Goal: Task Accomplishment & Management: Complete application form

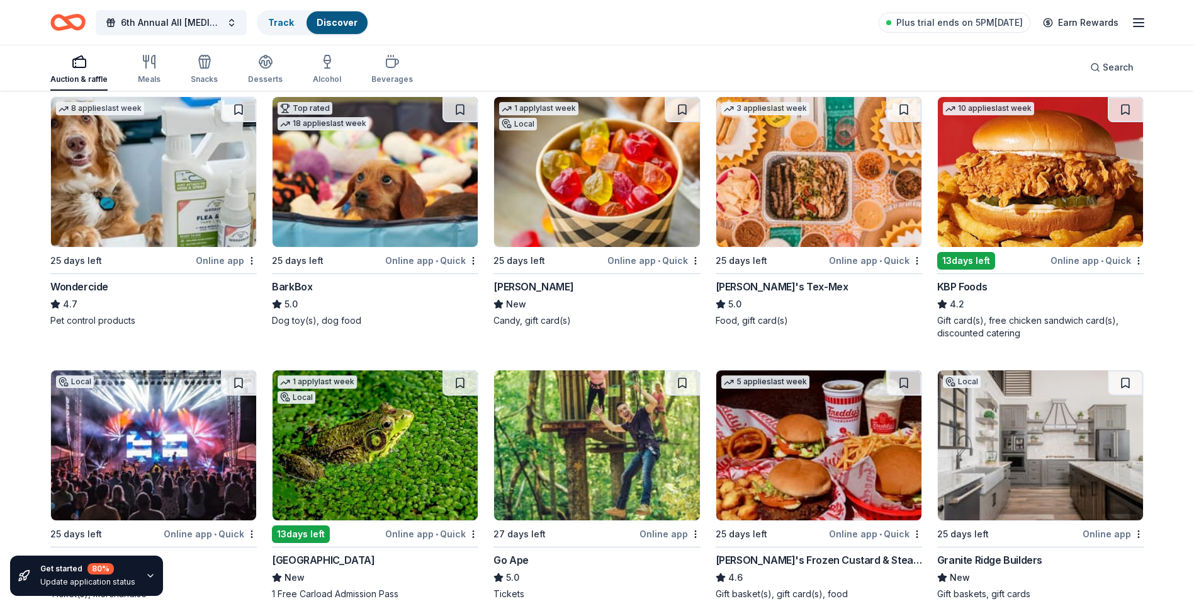
scroll to position [638, 0]
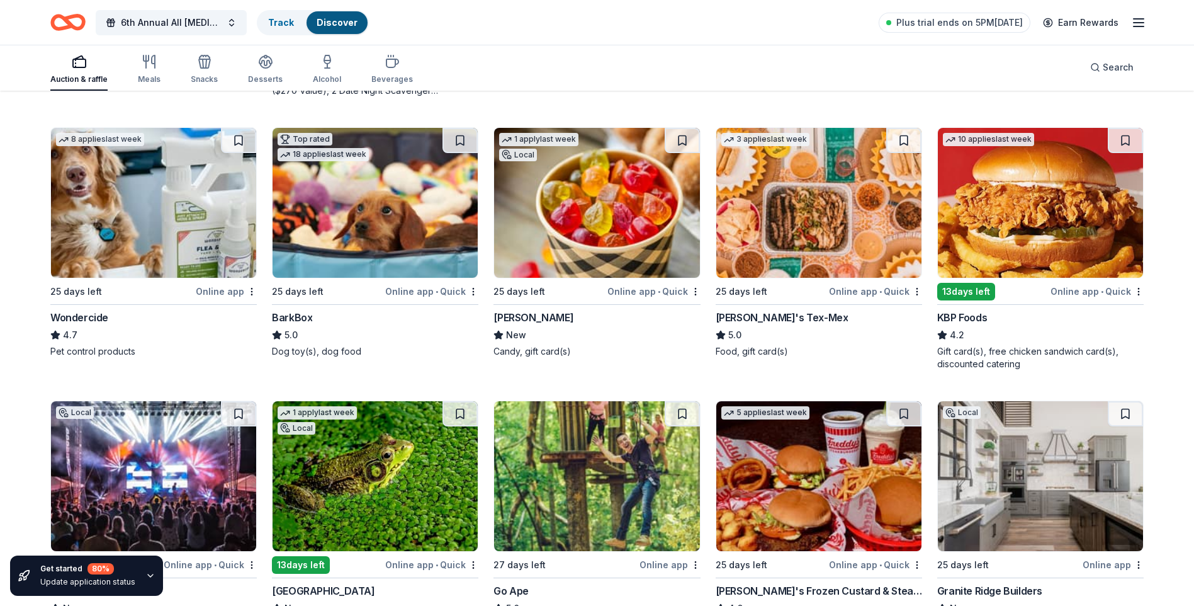
click at [788, 266] on img at bounding box center [819, 203] width 205 height 150
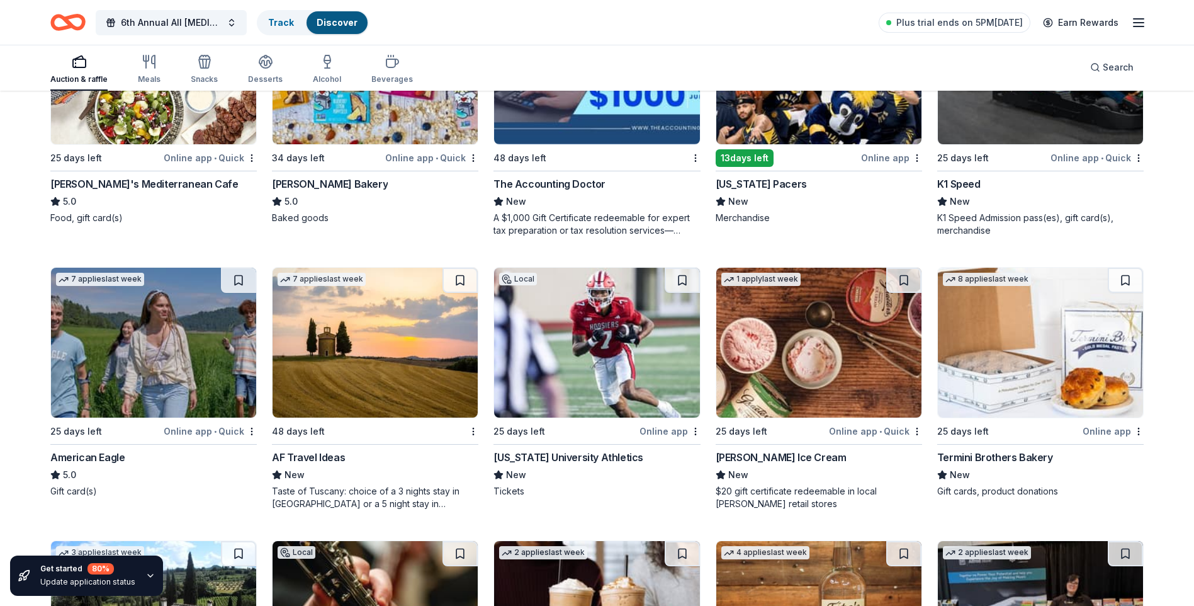
scroll to position [1583, 0]
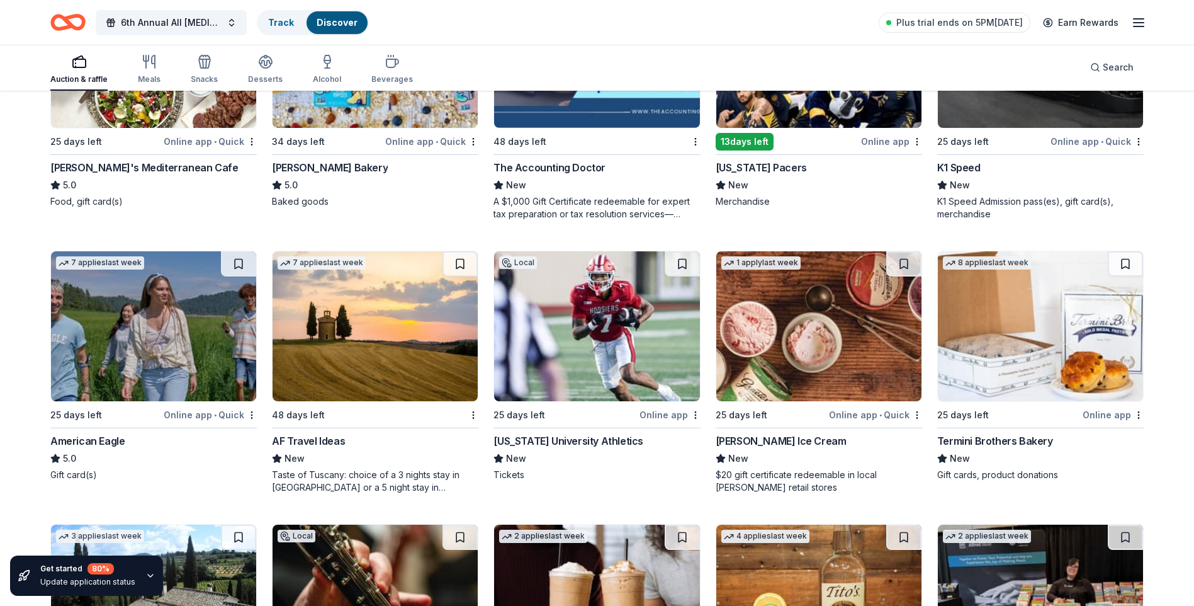
click at [535, 382] on img at bounding box center [596, 326] width 205 height 150
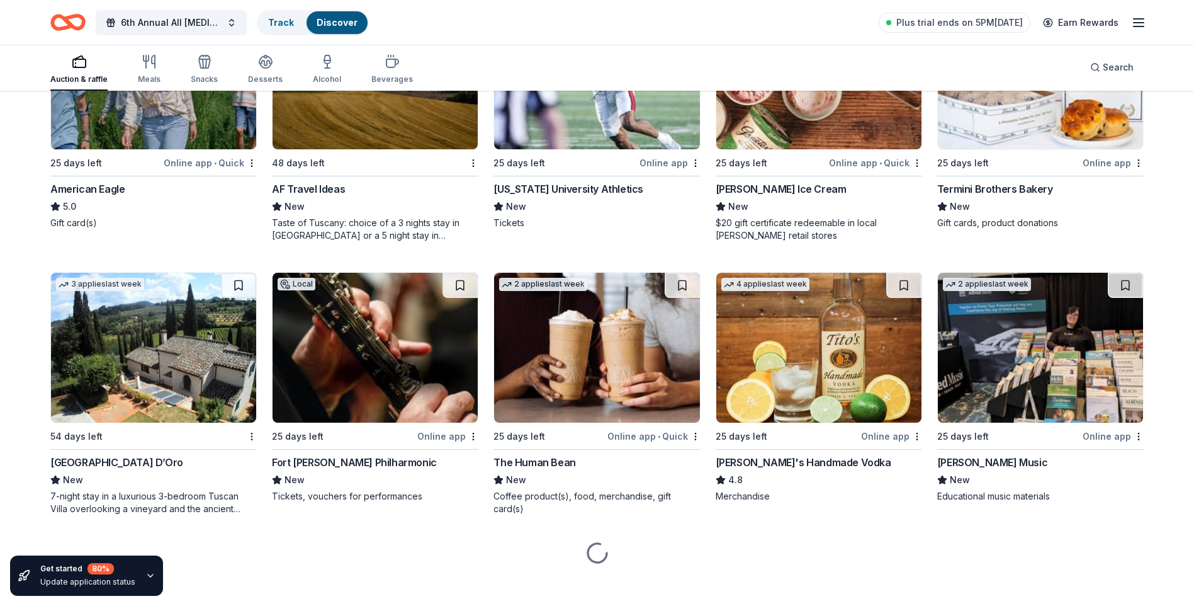
scroll to position [1845, 0]
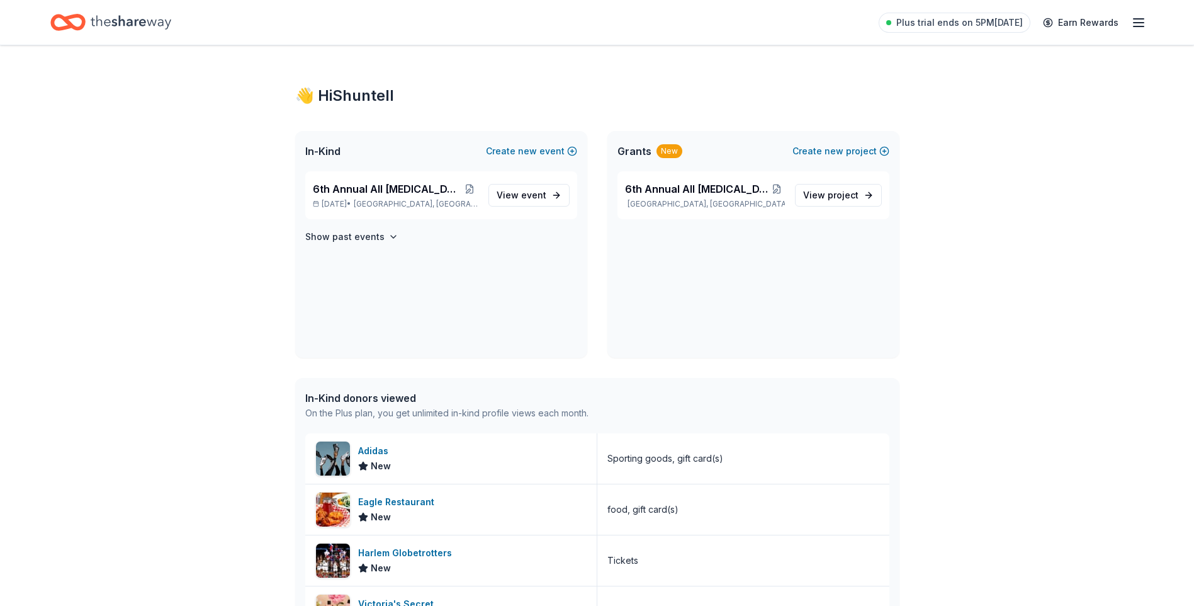
click at [457, 149] on div "In-Kind Create new event" at bounding box center [441, 151] width 292 height 40
click at [416, 191] on span "6th Annual All [MEDICAL_DATA] Matters Ball" at bounding box center [387, 188] width 149 height 15
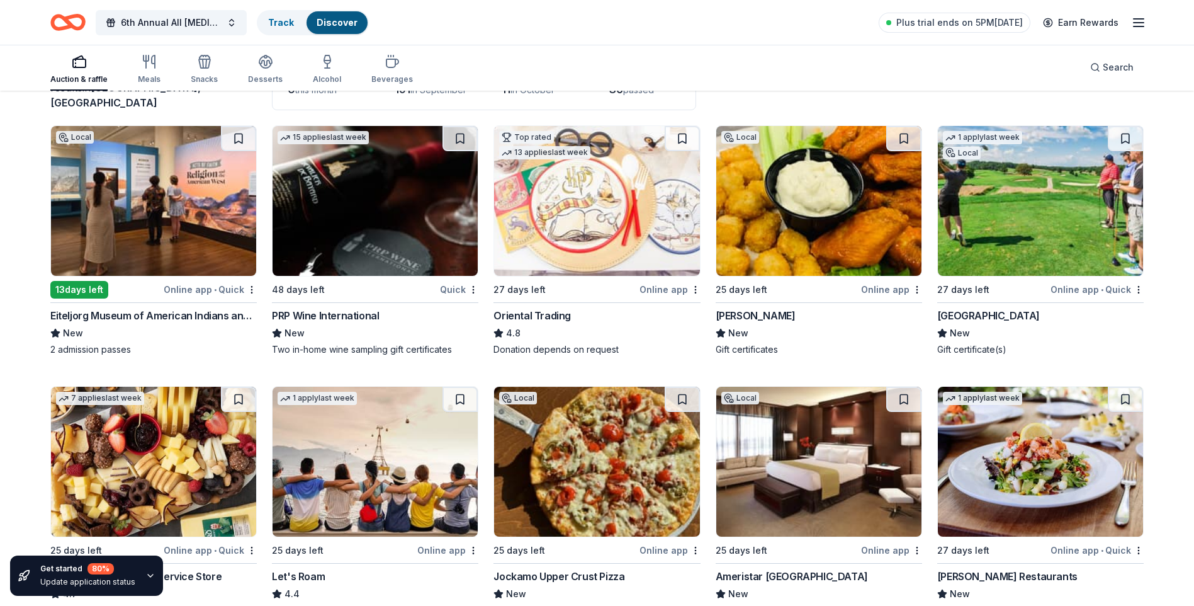
scroll to position [126, 0]
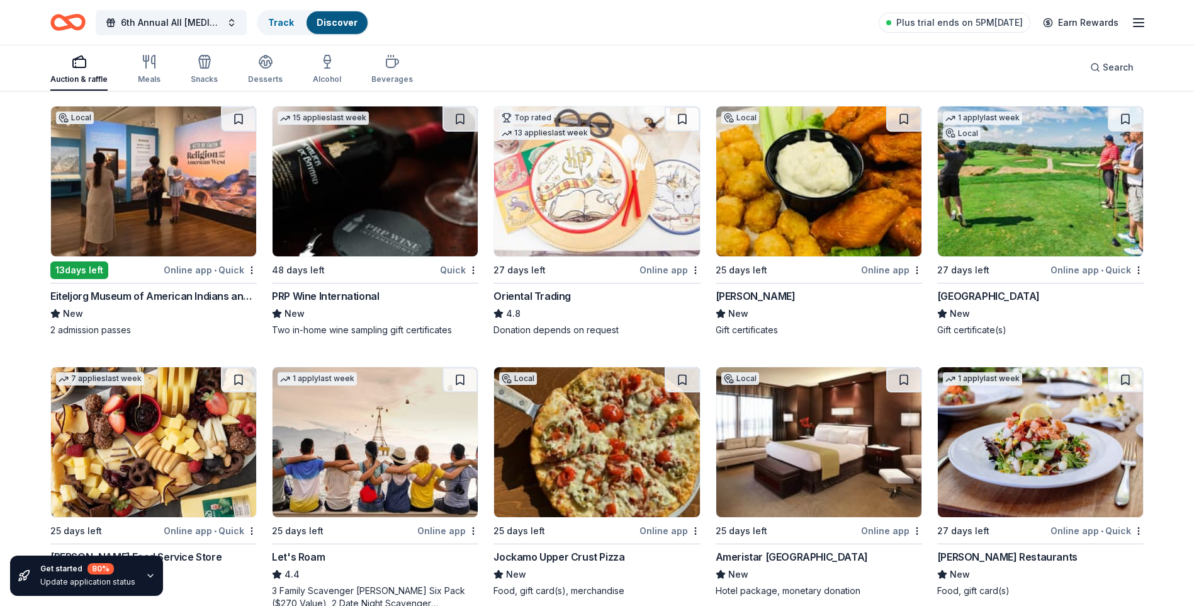
click at [788, 217] on img at bounding box center [819, 181] width 205 height 150
click at [66, 22] on icon "Home" at bounding box center [74, 22] width 20 height 13
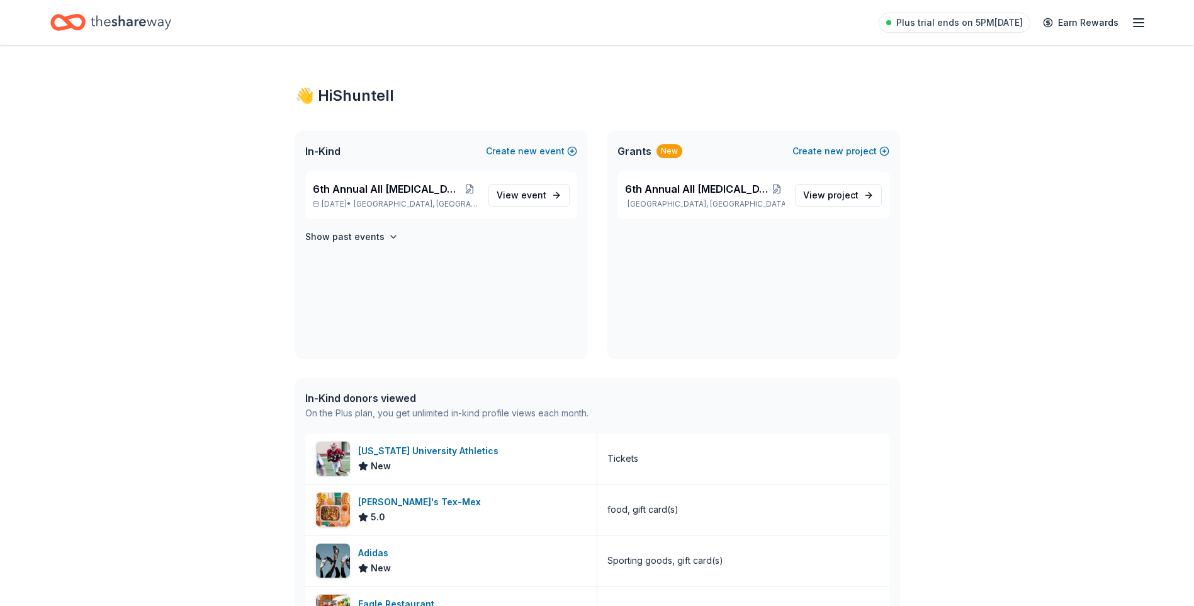
click at [355, 169] on div "In-Kind Create new event" at bounding box center [441, 151] width 292 height 40
click at [400, 142] on div "In-Kind Create new event" at bounding box center [441, 151] width 292 height 40
click at [688, 167] on div "Grants New Create new project" at bounding box center [754, 151] width 292 height 40
click at [678, 191] on span "6th Annual All [MEDICAL_DATA] Matters Ball" at bounding box center [697, 188] width 144 height 15
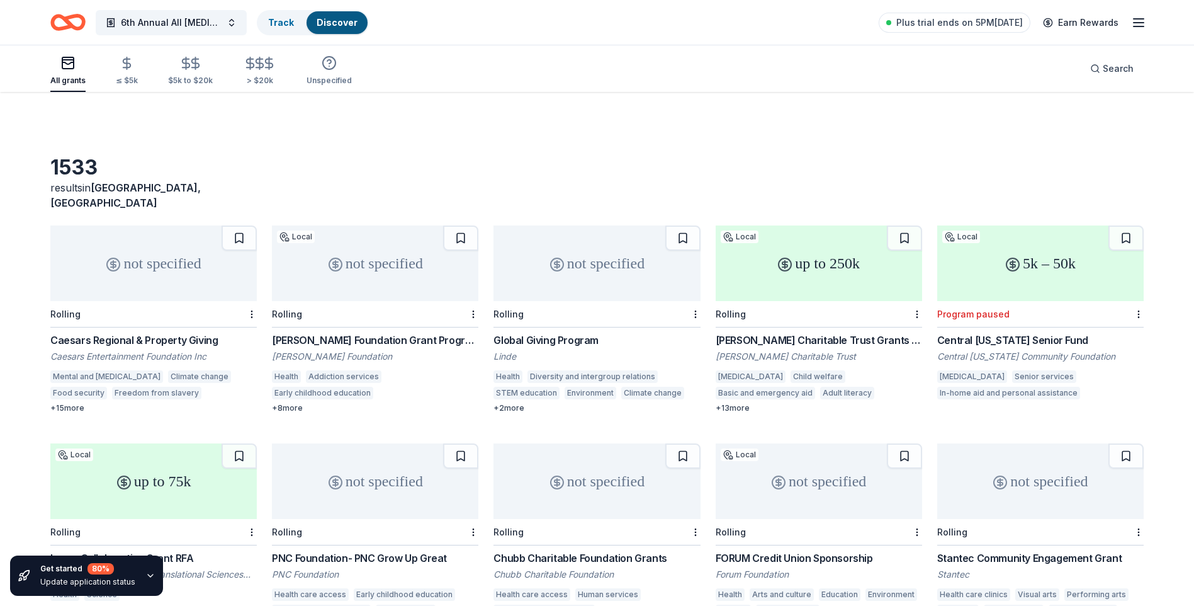
scroll to position [126, 0]
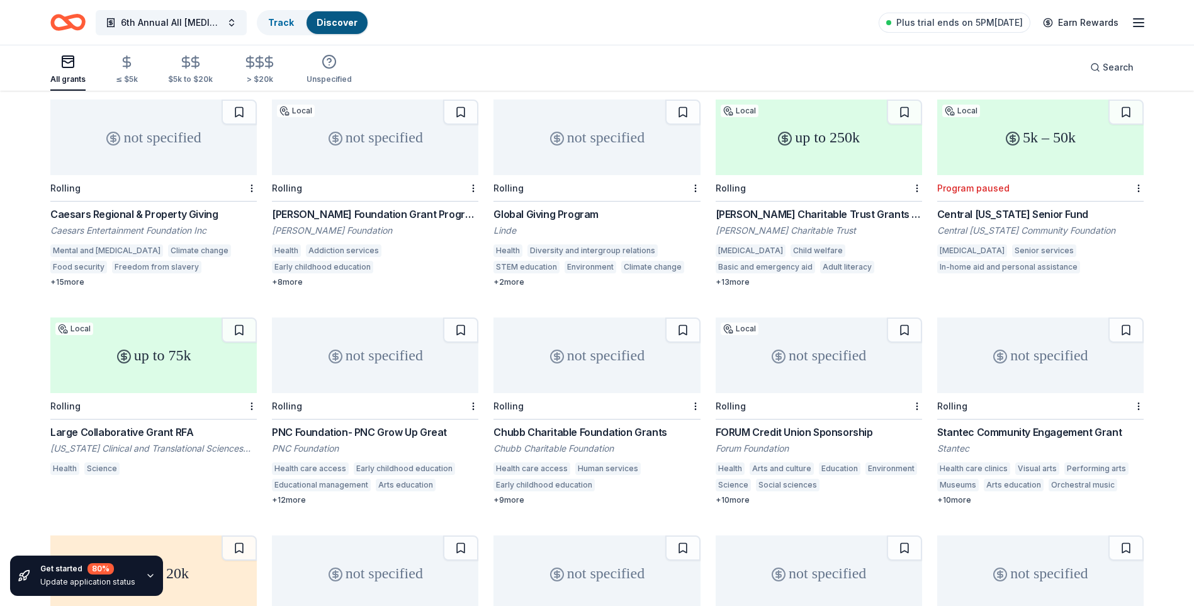
click at [193, 409] on div "up to 75k Local Rolling Large Collaborative Grant RFA Indiana Clinical and Tran…" at bounding box center [153, 397] width 207 height 161
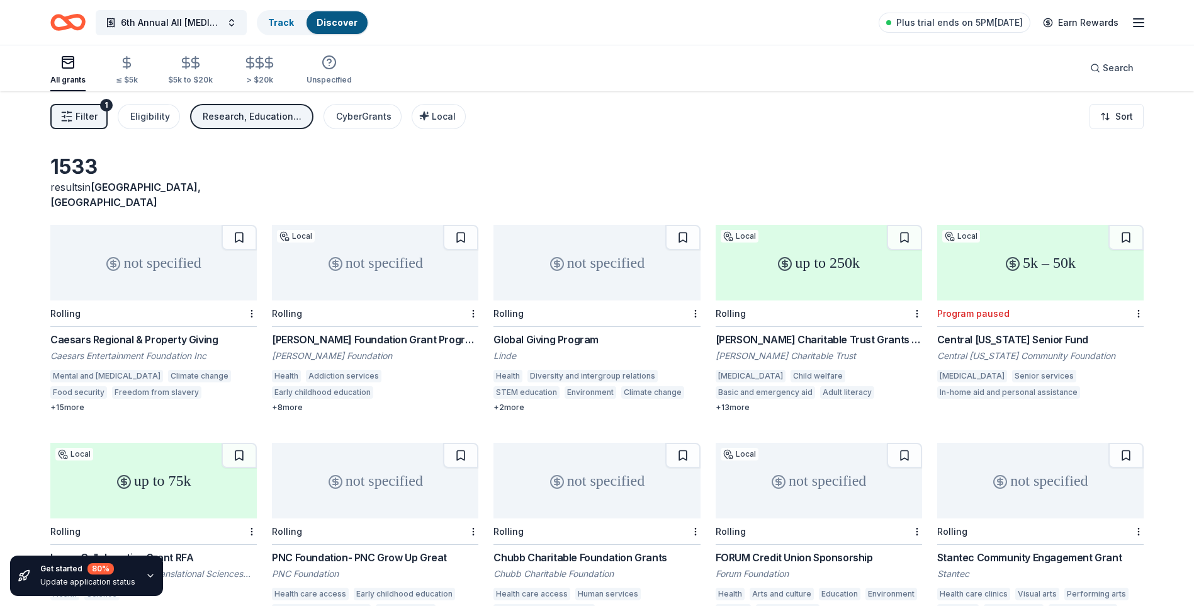
scroll to position [0, 0]
click at [958, 350] on div "Central Indiana Community Foundation" at bounding box center [1041, 356] width 207 height 13
click at [127, 453] on div "up to 75k" at bounding box center [153, 481] width 207 height 76
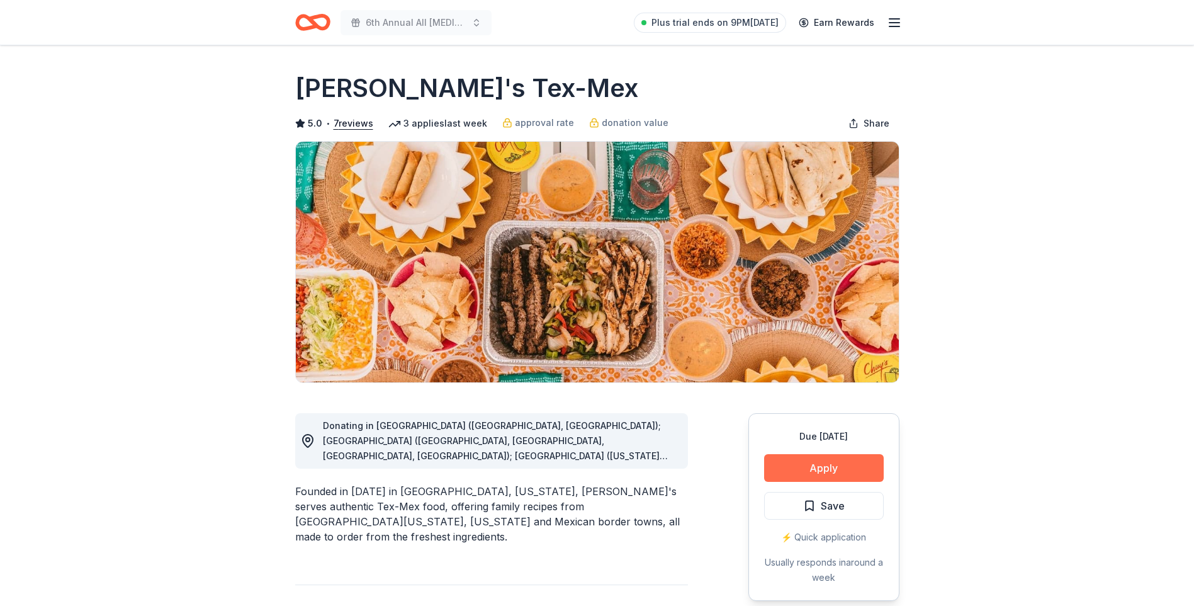
click at [808, 467] on button "Apply" at bounding box center [824, 468] width 120 height 28
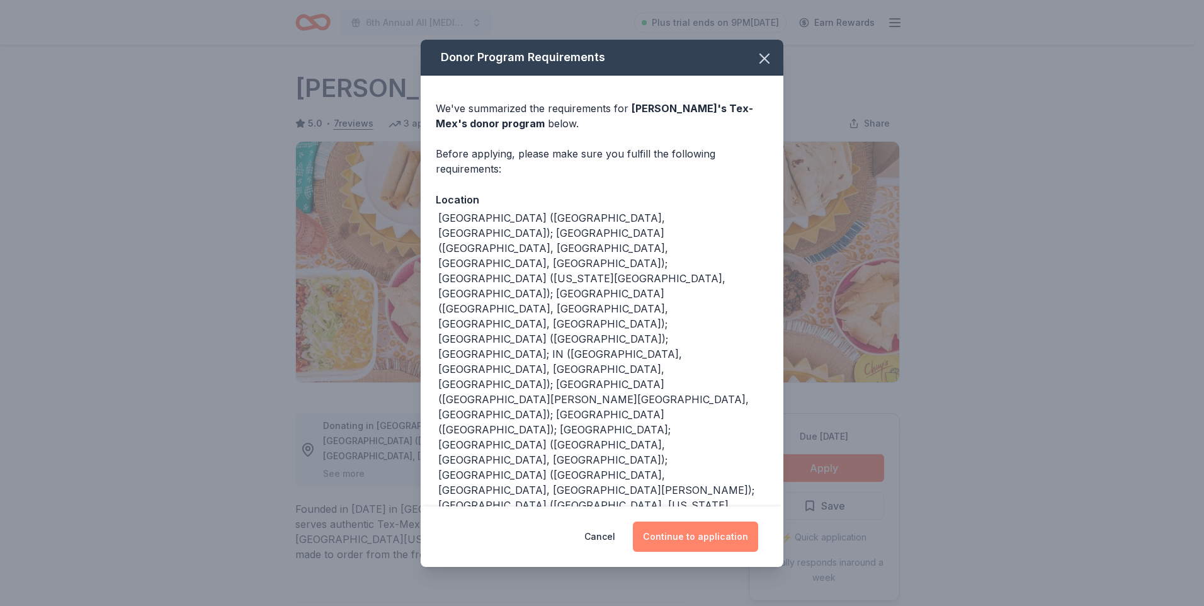
drag, startPoint x: 686, startPoint y: 484, endPoint x: 669, endPoint y: 475, distance: 18.9
click at [686, 521] on button "Continue to application" at bounding box center [695, 536] width 125 height 30
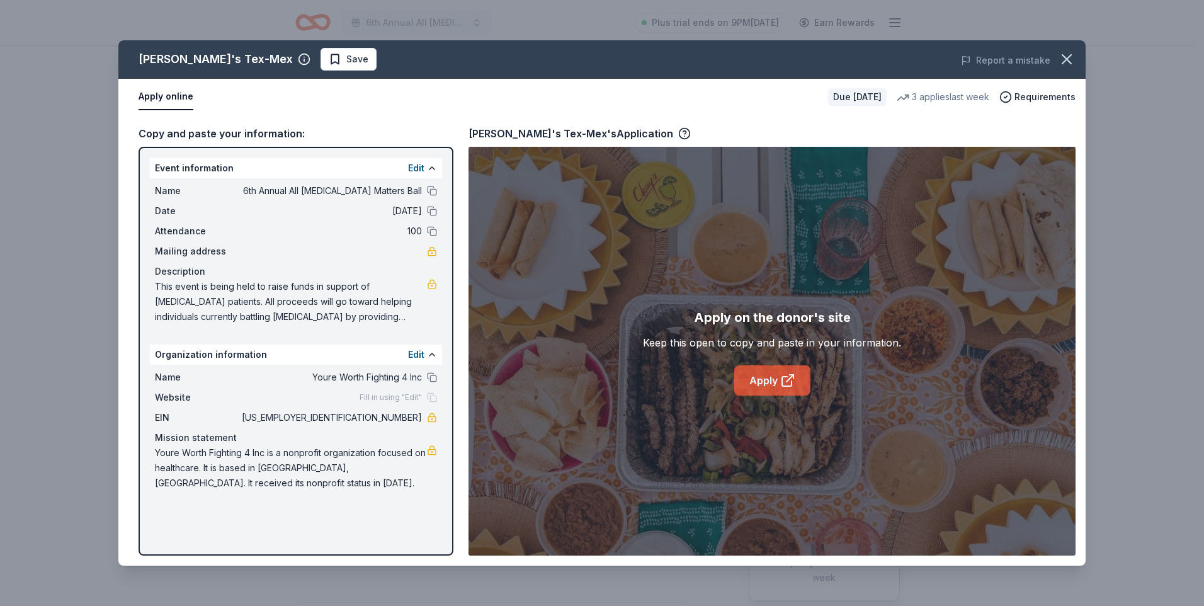
click at [770, 377] on link "Apply" at bounding box center [772, 380] width 76 height 30
click at [1065, 61] on icon "button" at bounding box center [1066, 59] width 9 height 9
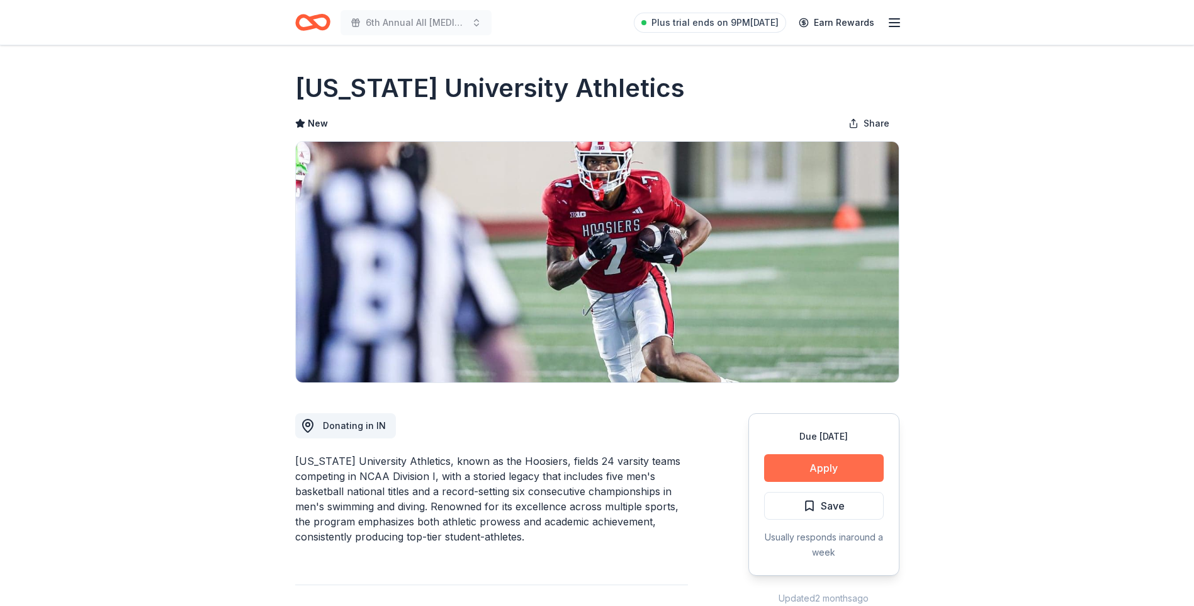
click at [806, 462] on button "Apply" at bounding box center [824, 468] width 120 height 28
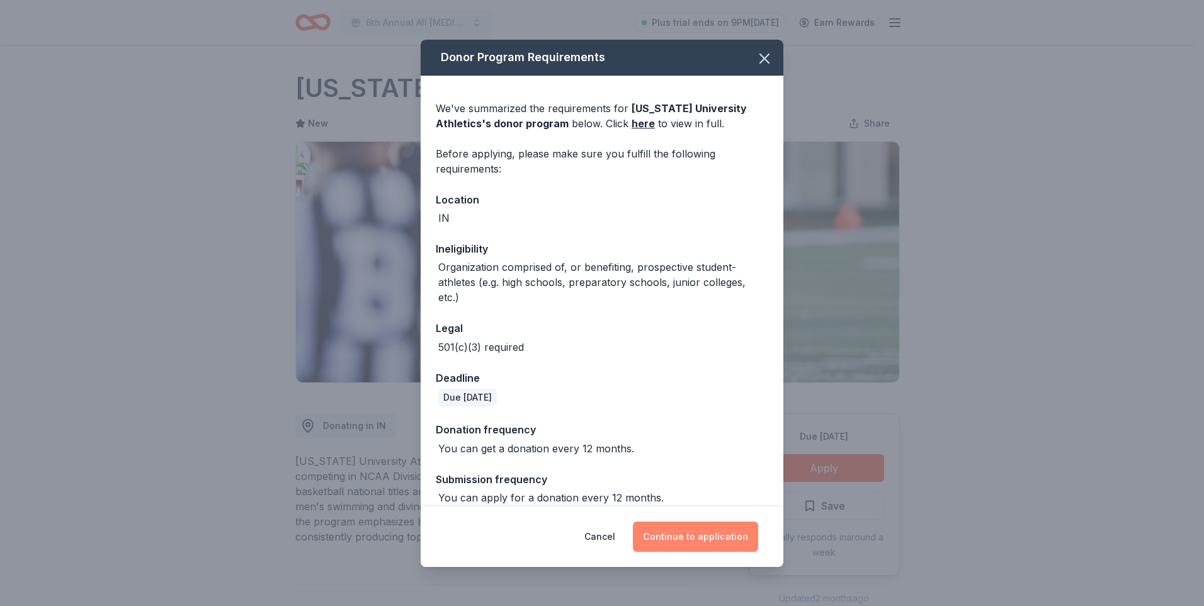
click at [669, 533] on button "Continue to application" at bounding box center [695, 536] width 125 height 30
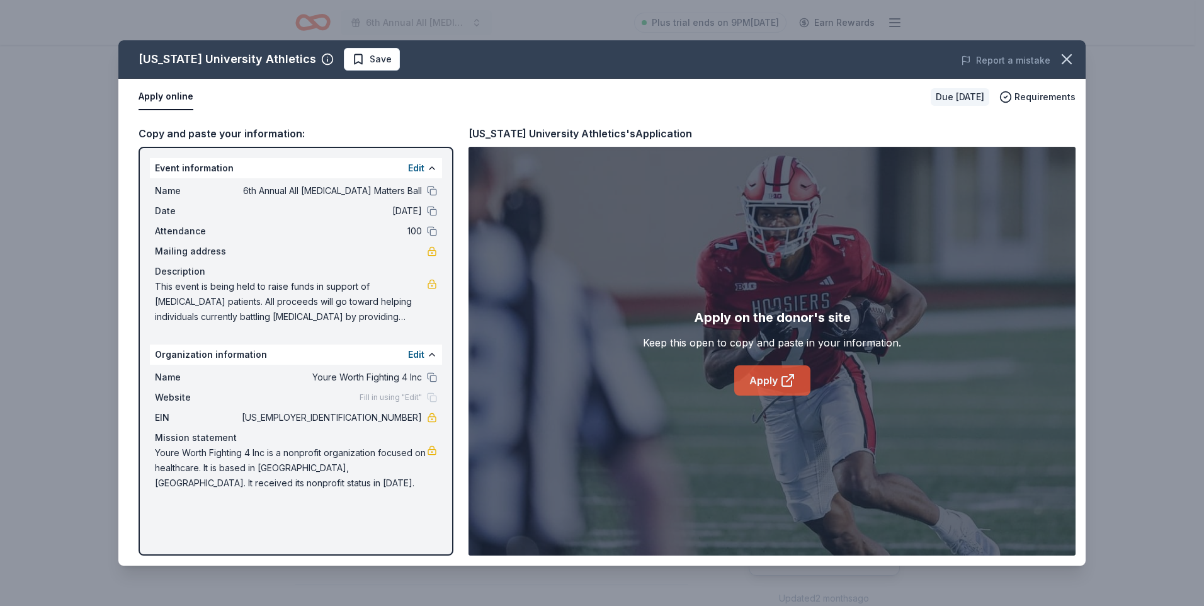
click at [764, 382] on link "Apply" at bounding box center [772, 380] width 76 height 30
drag, startPoint x: 1069, startPoint y: 61, endPoint x: 1015, endPoint y: 79, distance: 56.6
click at [1065, 62] on icon "button" at bounding box center [1067, 59] width 18 height 18
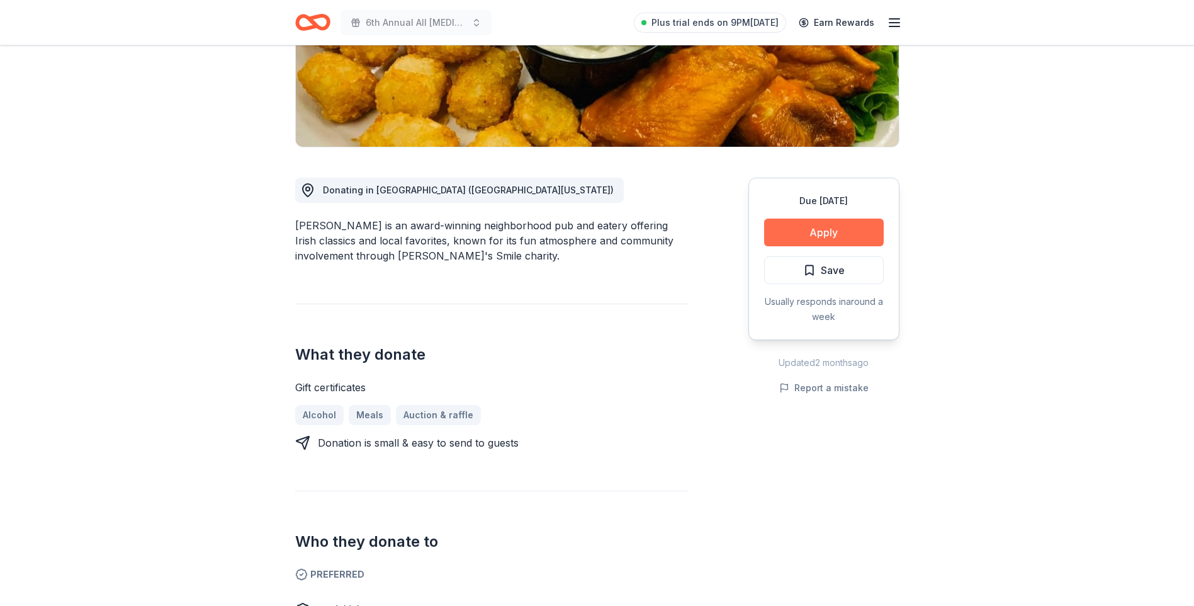
scroll to position [378, 0]
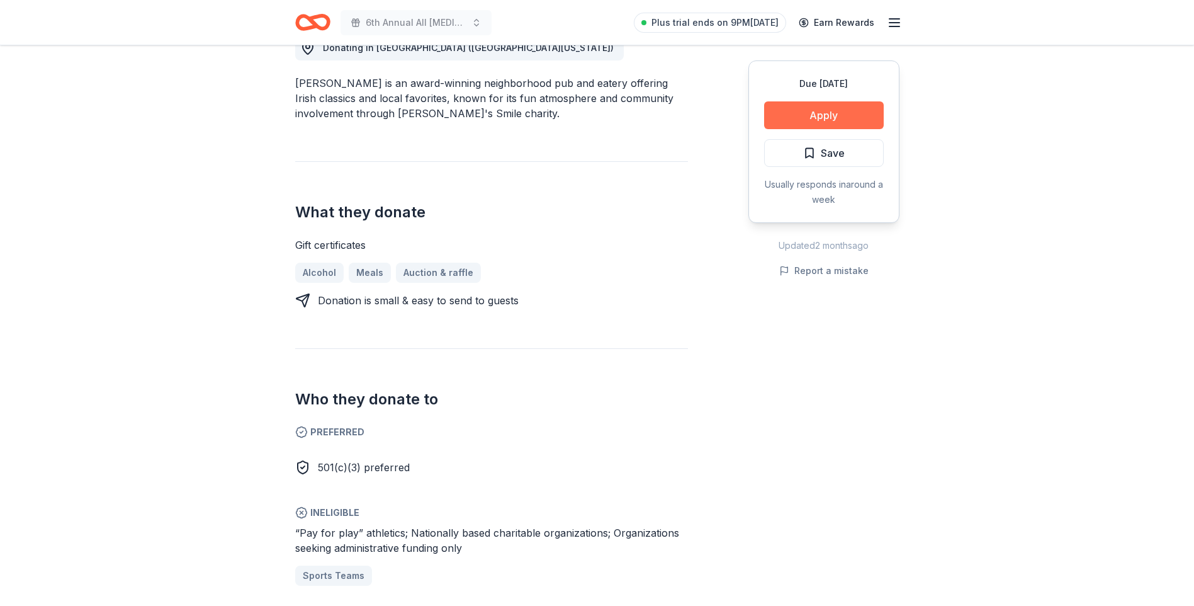
click at [825, 109] on button "Apply" at bounding box center [824, 115] width 120 height 28
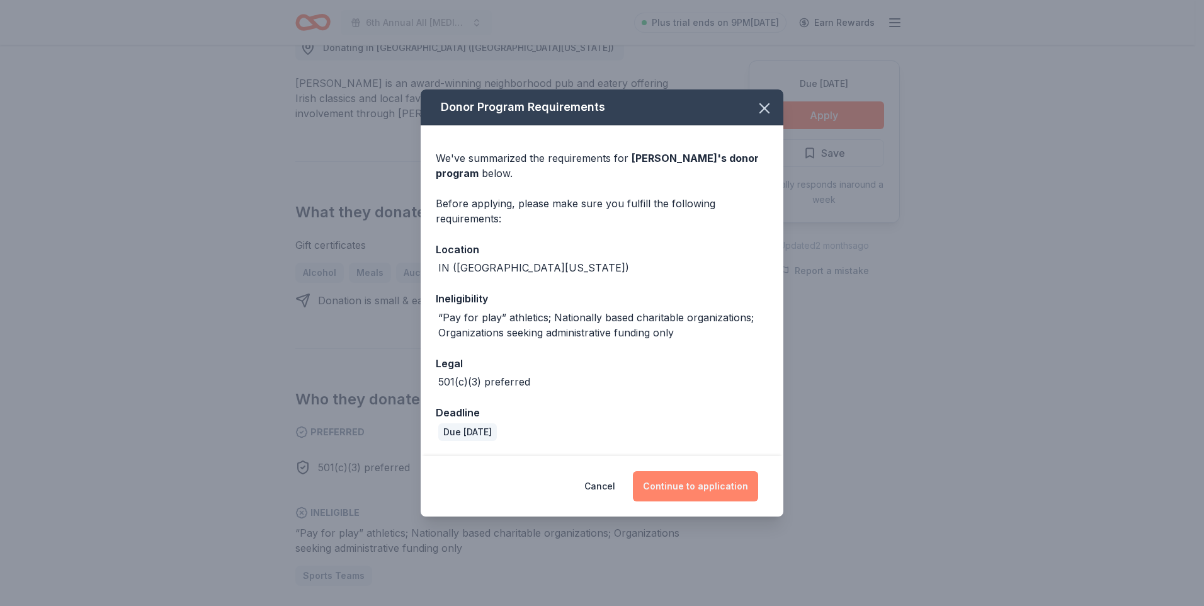
click at [664, 487] on button "Continue to application" at bounding box center [695, 486] width 125 height 30
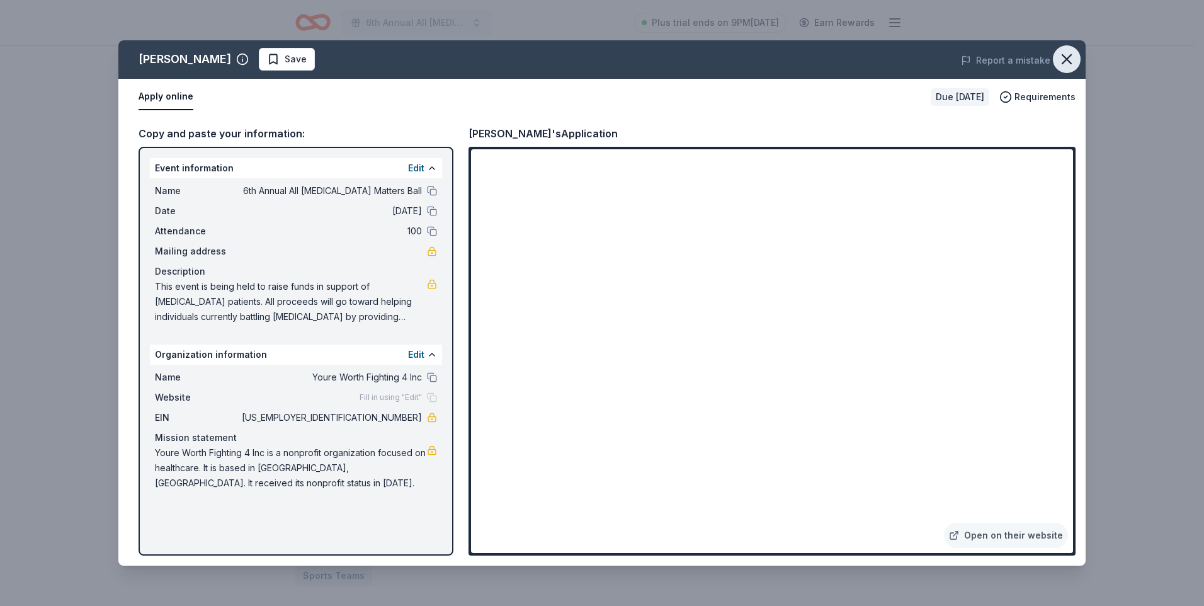
drag, startPoint x: 1077, startPoint y: 62, endPoint x: 1061, endPoint y: 62, distance: 15.8
click at [1073, 62] on button "button" at bounding box center [1067, 59] width 28 height 28
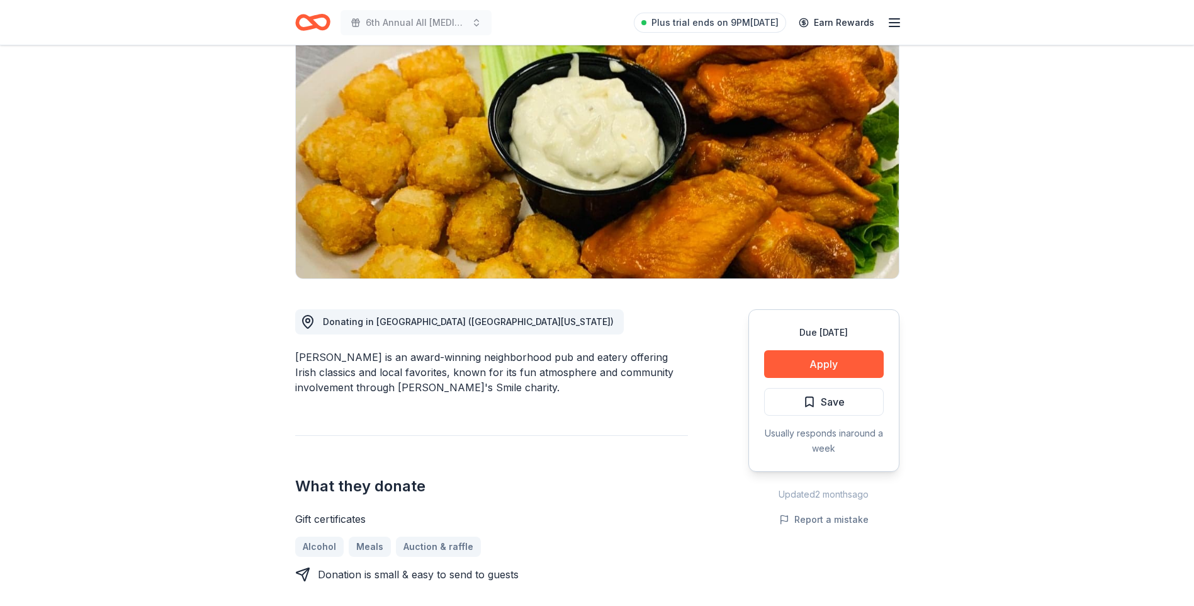
scroll to position [0, 0]
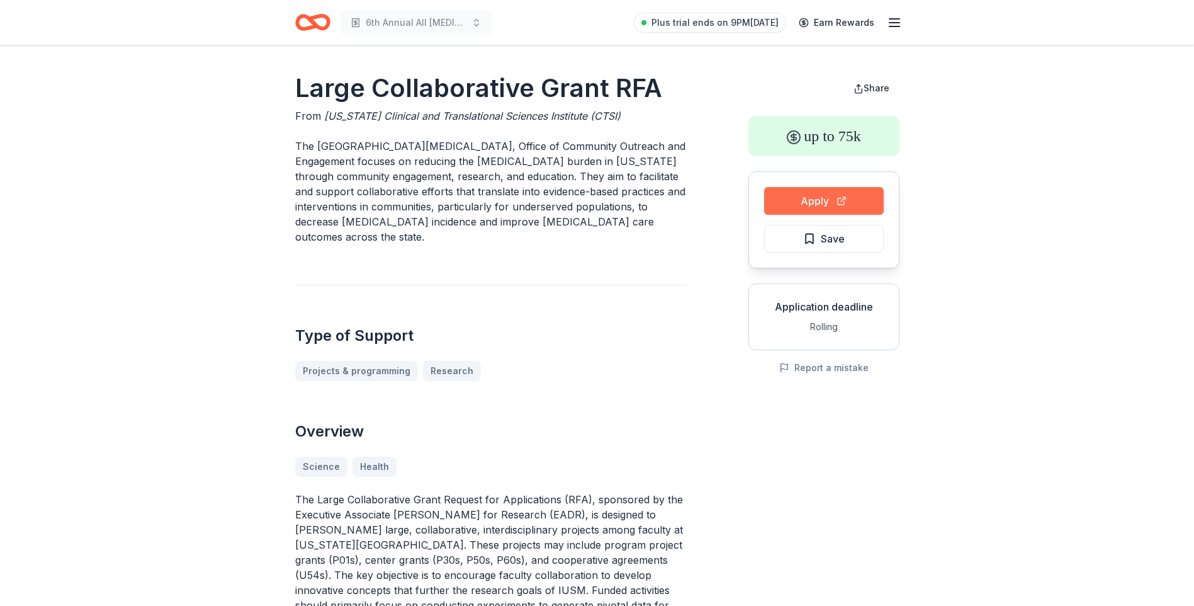
click at [819, 201] on button "Apply" at bounding box center [824, 201] width 120 height 28
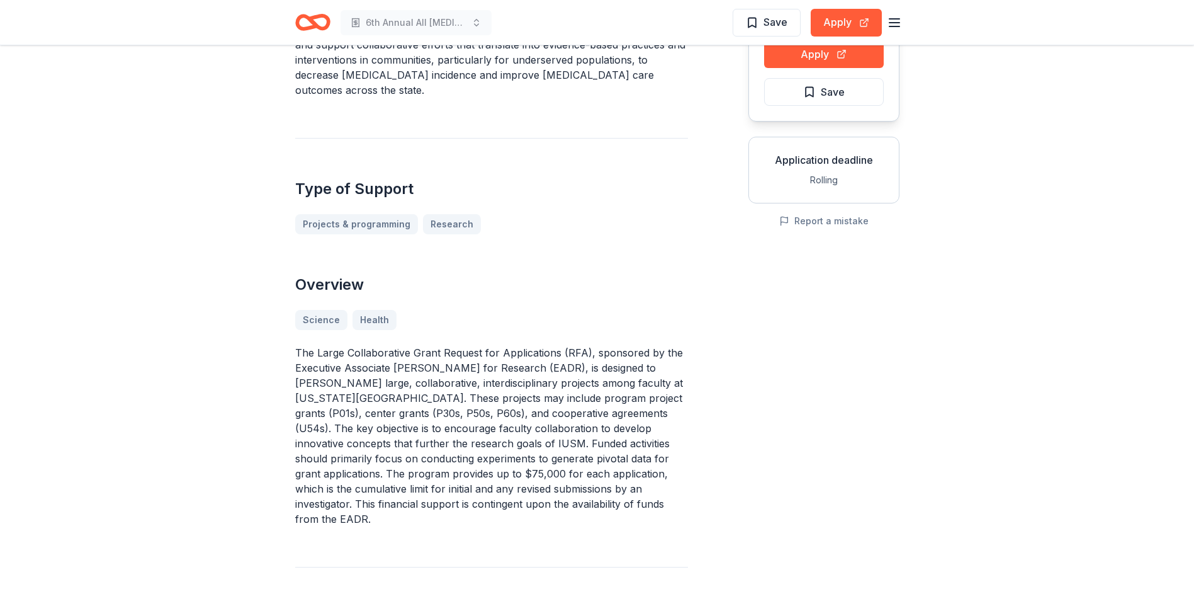
scroll to position [126, 0]
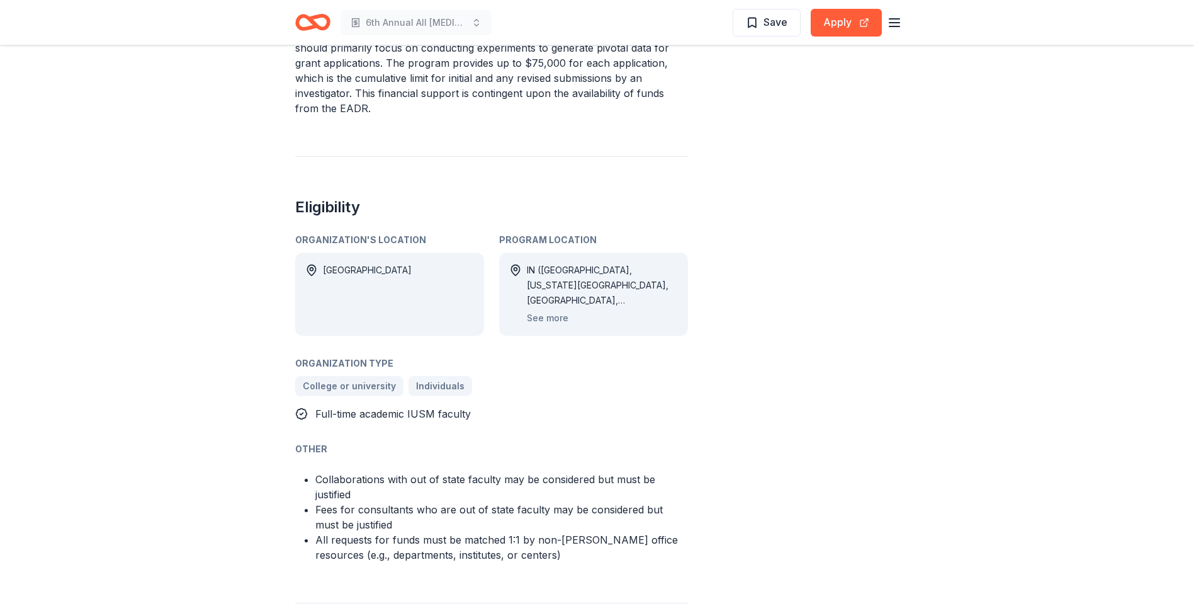
scroll to position [578, 0]
